Goal: Navigation & Orientation: Find specific page/section

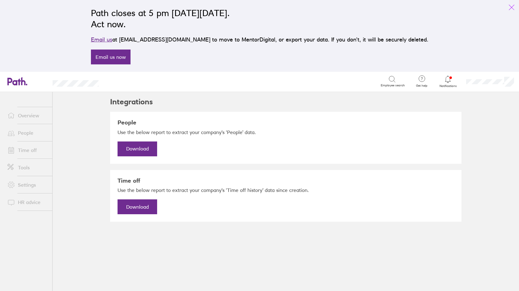
click at [510, 9] on icon "link" at bounding box center [511, 7] width 7 height 7
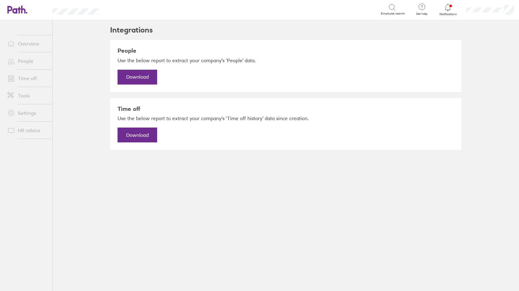
click at [32, 82] on link "Time off" at bounding box center [27, 78] width 50 height 12
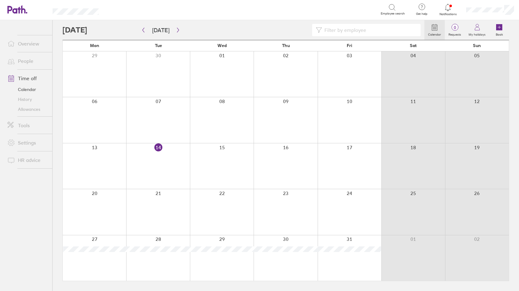
click at [32, 111] on link "Allowances" at bounding box center [27, 109] width 50 height 10
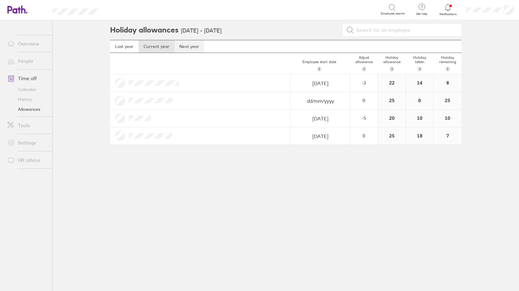
click at [193, 45] on link "Next year" at bounding box center [190, 46] width 30 height 12
click at [164, 46] on link "Current year" at bounding box center [157, 46] width 36 height 12
click at [29, 89] on link "Calendar" at bounding box center [27, 90] width 50 height 10
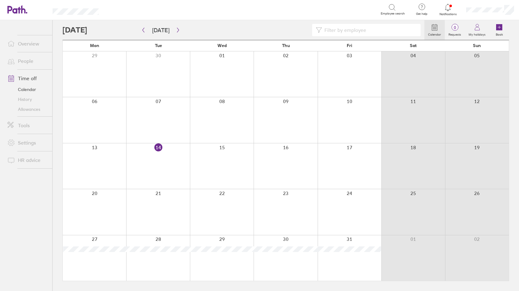
click at [436, 27] on circle at bounding box center [435, 27] width 1 height 1
click at [176, 32] on icon "button" at bounding box center [178, 30] width 5 height 5
click at [144, 30] on icon "button" at bounding box center [143, 30] width 5 height 5
click at [178, 30] on icon "button" at bounding box center [178, 30] width 5 height 5
click at [176, 30] on icon "button" at bounding box center [178, 30] width 5 height 5
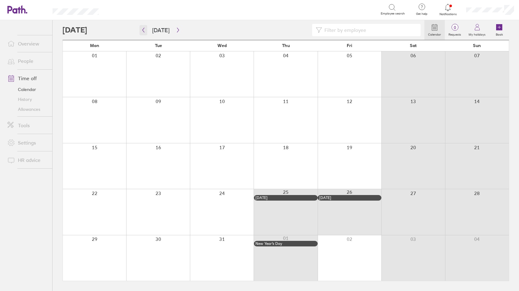
click at [143, 33] on button "button" at bounding box center [144, 30] width 8 height 10
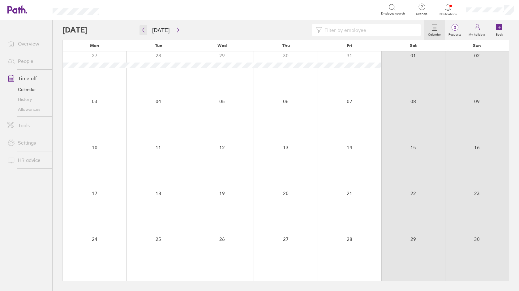
click at [143, 33] on button "button" at bounding box center [144, 30] width 8 height 10
